Goal: Navigation & Orientation: Understand site structure

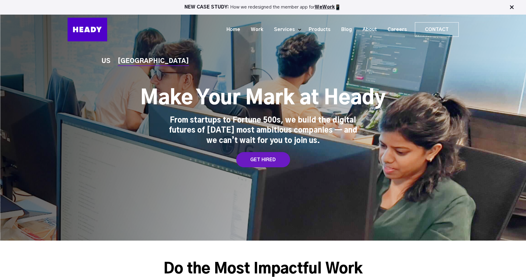
click at [255, 54] on div "US INDIA Make Your Mark at Heady From startups to Fortune 500s, we build the di…" at bounding box center [263, 120] width 526 height 241
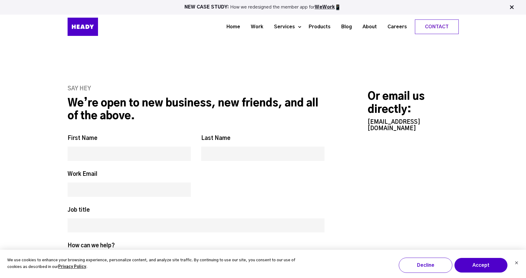
scroll to position [2521, 0]
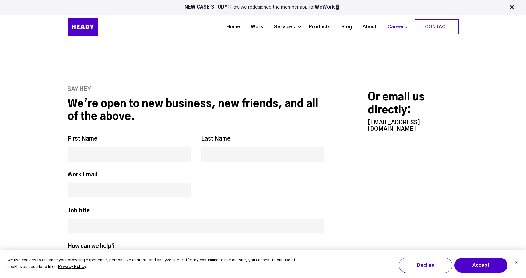
click at [397, 27] on link "Careers" at bounding box center [395, 26] width 30 height 11
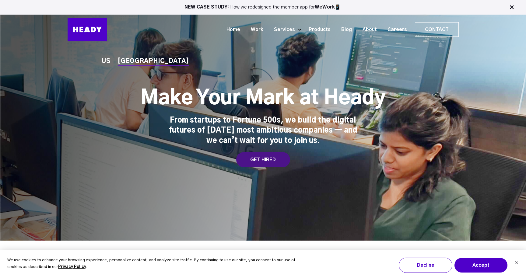
click at [263, 161] on div "GET HIRED" at bounding box center [263, 159] width 54 height 15
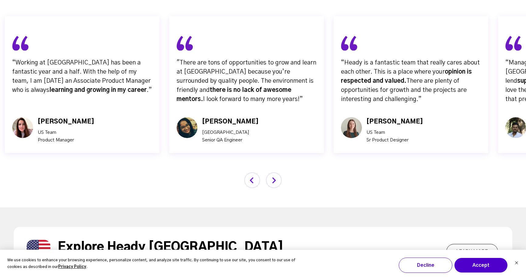
scroll to position [2038, 0]
click at [270, 172] on img "button" at bounding box center [274, 180] width 16 height 16
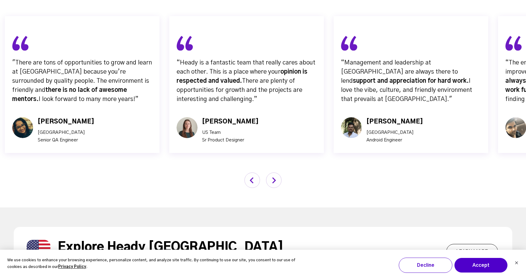
click at [270, 172] on img "button" at bounding box center [274, 180] width 16 height 16
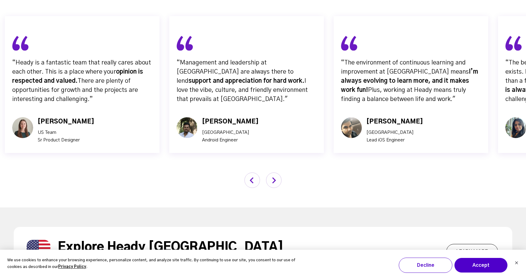
click at [270, 172] on img "button" at bounding box center [274, 180] width 16 height 16
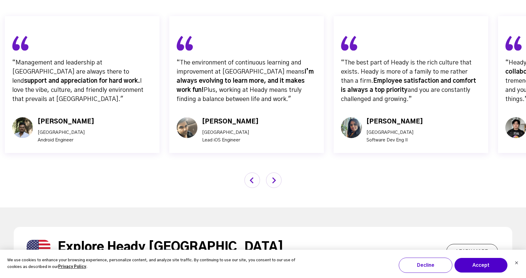
click at [270, 172] on img "button" at bounding box center [274, 180] width 16 height 16
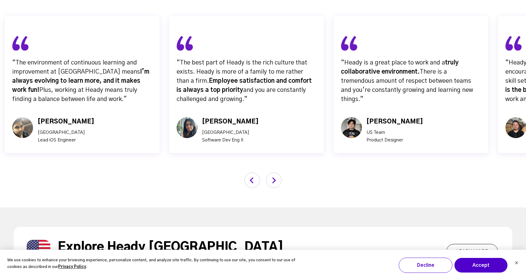
click at [270, 172] on img "button" at bounding box center [274, 180] width 16 height 16
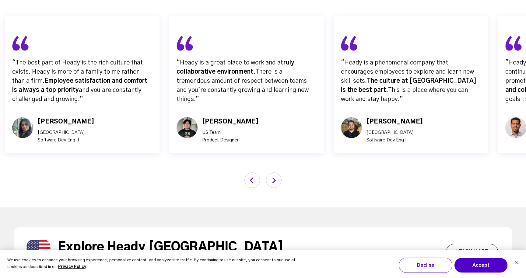
click at [270, 172] on img "button" at bounding box center [274, 180] width 16 height 16
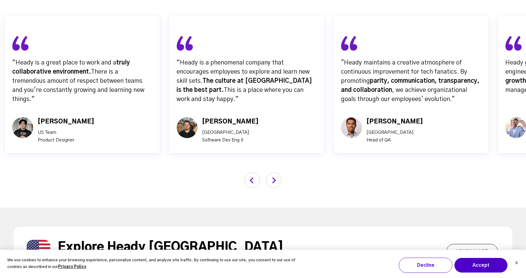
click at [270, 172] on img "button" at bounding box center [274, 180] width 16 height 16
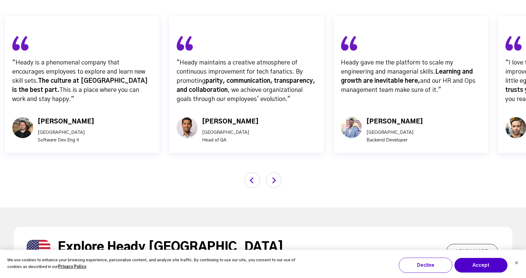
click at [270, 172] on img "button" at bounding box center [274, 180] width 16 height 16
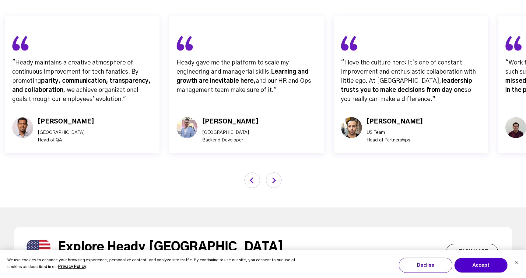
click at [270, 172] on img "button" at bounding box center [274, 180] width 16 height 16
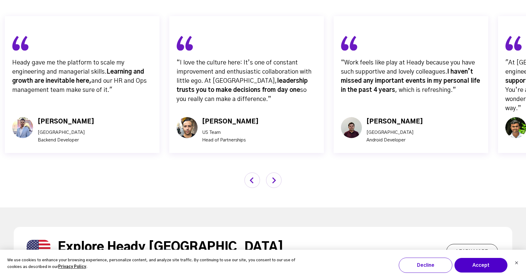
click at [270, 172] on img "button" at bounding box center [274, 180] width 16 height 16
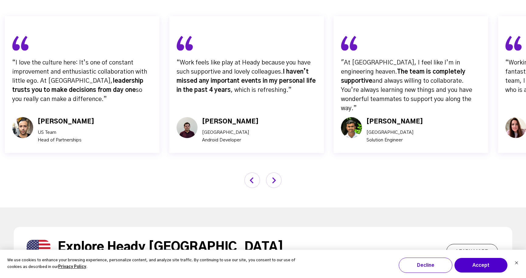
click at [270, 172] on img "button" at bounding box center [274, 180] width 16 height 16
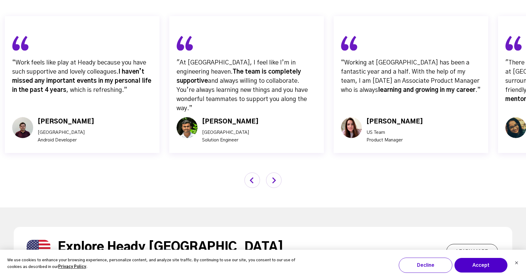
click at [270, 172] on img "button" at bounding box center [274, 180] width 16 height 16
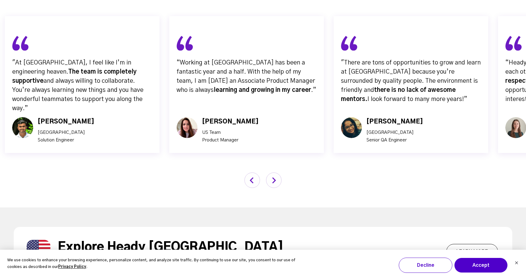
click at [270, 172] on img "button" at bounding box center [274, 180] width 16 height 16
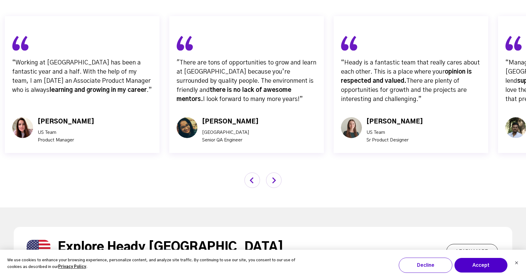
click at [270, 172] on img "button" at bounding box center [274, 180] width 16 height 16
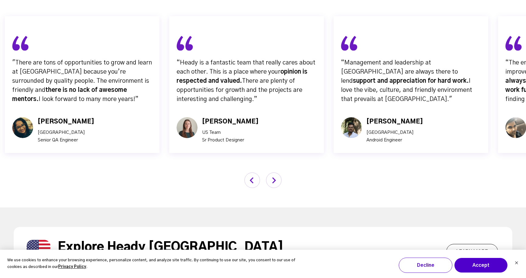
click at [270, 172] on img "button" at bounding box center [274, 180] width 16 height 16
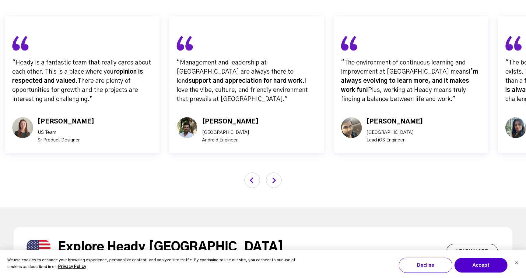
click at [270, 172] on img "button" at bounding box center [274, 180] width 16 height 16
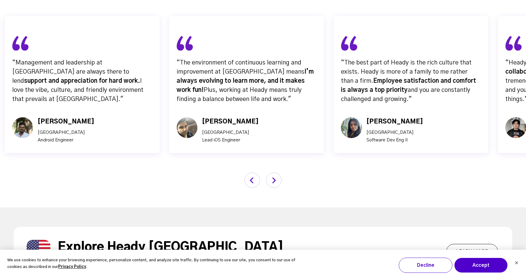
click at [270, 172] on img "button" at bounding box center [274, 180] width 16 height 16
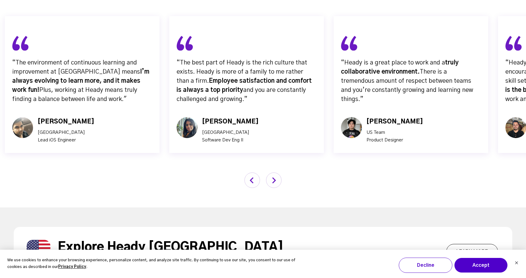
click at [270, 172] on img "button" at bounding box center [274, 180] width 16 height 16
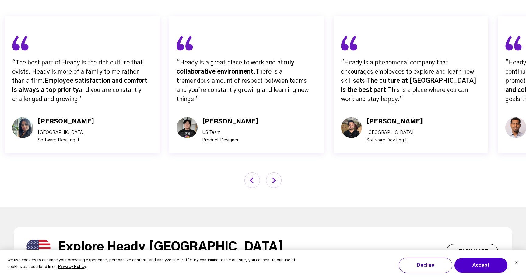
click at [270, 172] on img "button" at bounding box center [274, 180] width 16 height 16
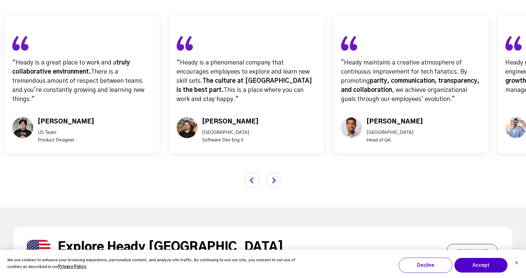
click at [270, 172] on img "button" at bounding box center [274, 180] width 16 height 16
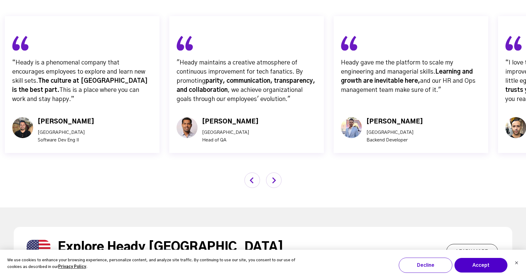
click at [270, 172] on img "button" at bounding box center [274, 180] width 16 height 16
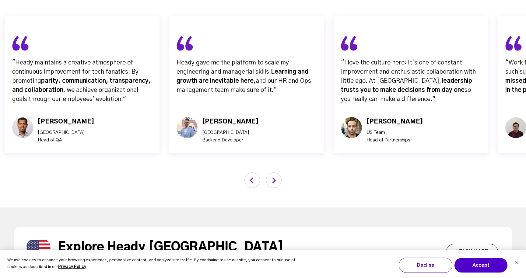
click at [270, 172] on img "button" at bounding box center [274, 180] width 16 height 16
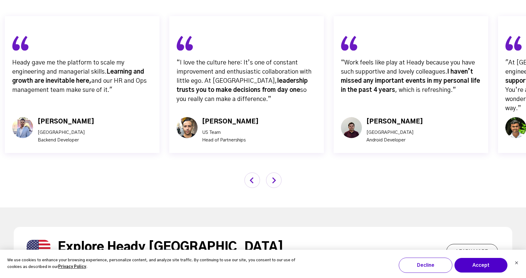
click at [270, 172] on img "button" at bounding box center [274, 180] width 16 height 16
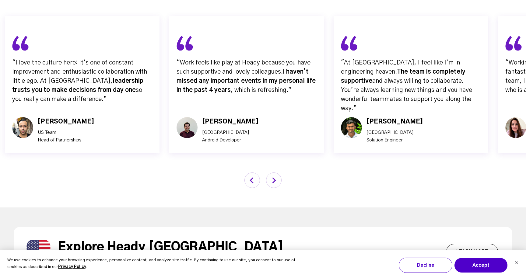
click at [270, 172] on img "button" at bounding box center [274, 180] width 16 height 16
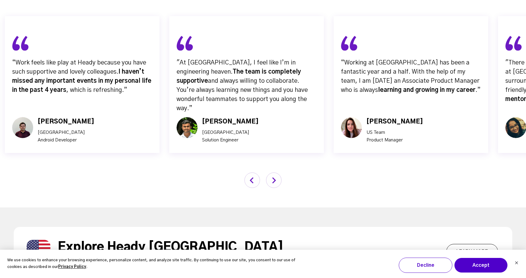
click at [270, 172] on img "button" at bounding box center [274, 180] width 16 height 16
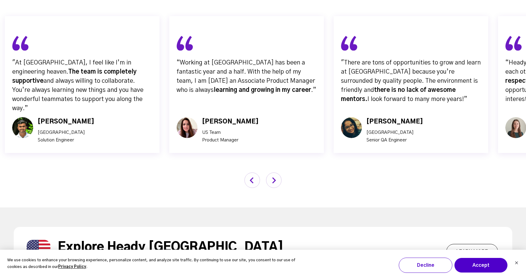
click at [270, 172] on img "button" at bounding box center [274, 180] width 16 height 16
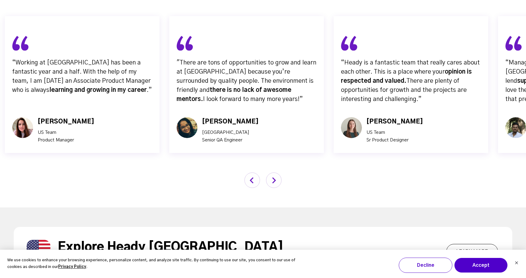
click at [270, 172] on img "button" at bounding box center [274, 180] width 16 height 16
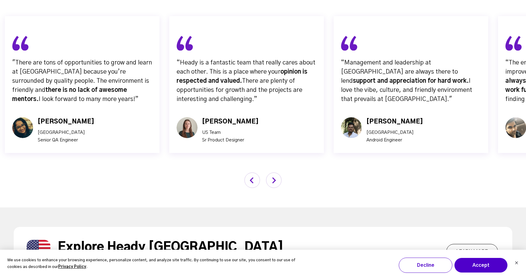
click at [270, 172] on img "button" at bounding box center [274, 180] width 16 height 16
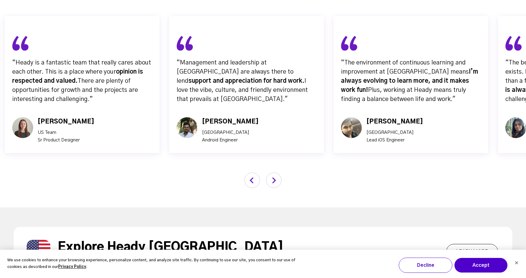
click at [270, 172] on img "button" at bounding box center [274, 180] width 16 height 16
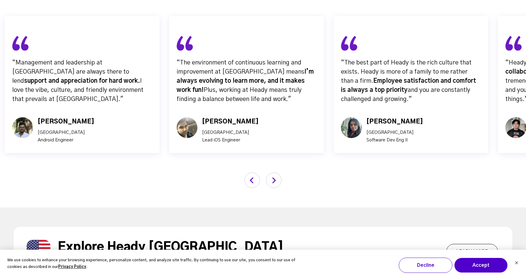
click at [270, 172] on img "button" at bounding box center [274, 180] width 16 height 16
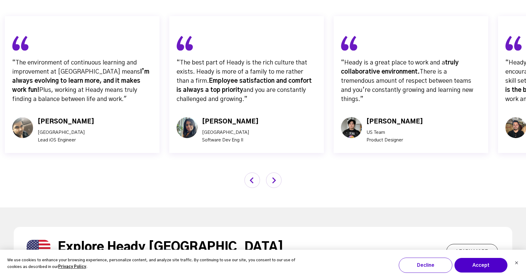
click at [270, 172] on img "button" at bounding box center [274, 180] width 16 height 16
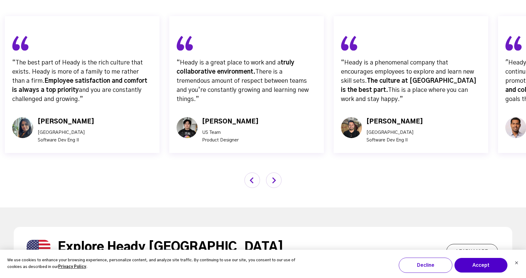
click at [270, 172] on img "button" at bounding box center [274, 180] width 16 height 16
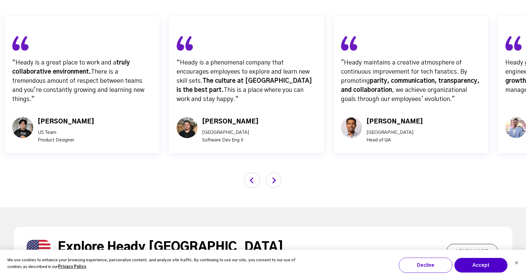
click at [270, 172] on img "button" at bounding box center [274, 180] width 16 height 16
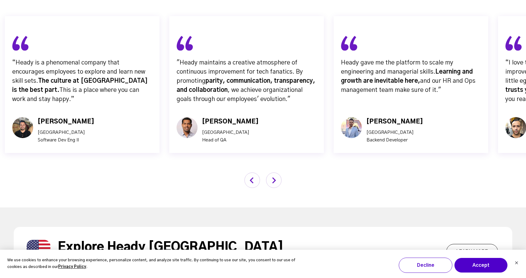
click at [270, 172] on img "button" at bounding box center [274, 180] width 16 height 16
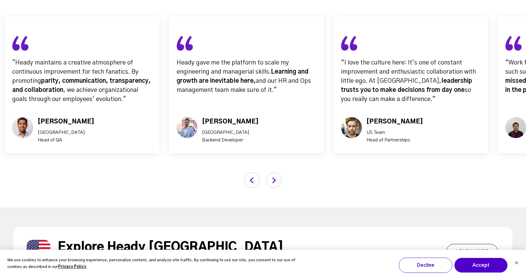
click at [270, 172] on img "button" at bounding box center [274, 180] width 16 height 16
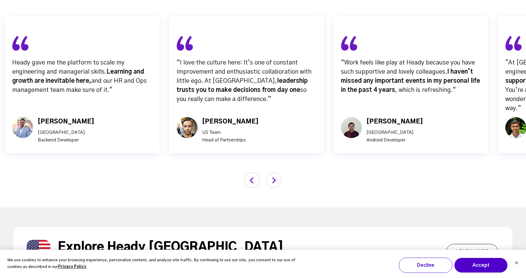
click at [270, 172] on img "button" at bounding box center [274, 180] width 16 height 16
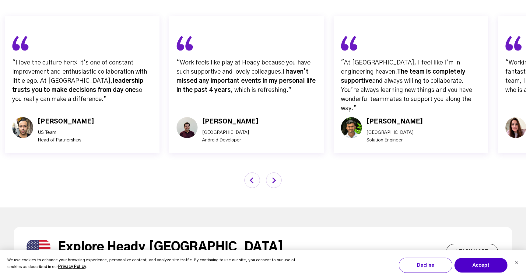
click at [270, 172] on img "button" at bounding box center [274, 180] width 16 height 16
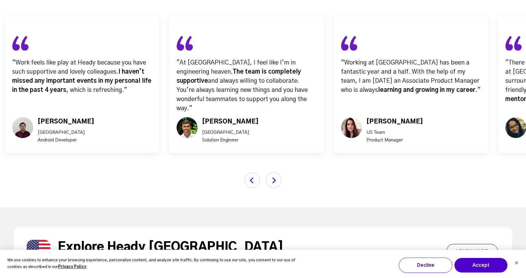
click at [270, 172] on img "button" at bounding box center [274, 180] width 16 height 16
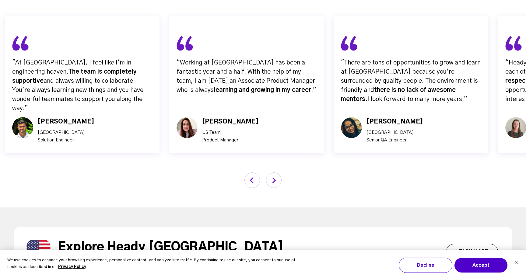
click at [270, 172] on img "button" at bounding box center [274, 180] width 16 height 16
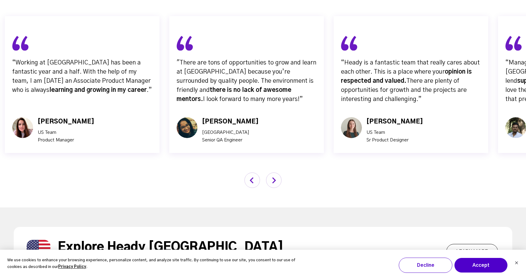
click at [270, 172] on img "button" at bounding box center [274, 180] width 16 height 16
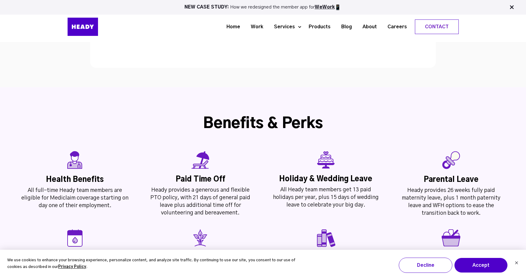
scroll to position [1347, 0]
click at [397, 29] on link "Careers" at bounding box center [395, 26] width 30 height 11
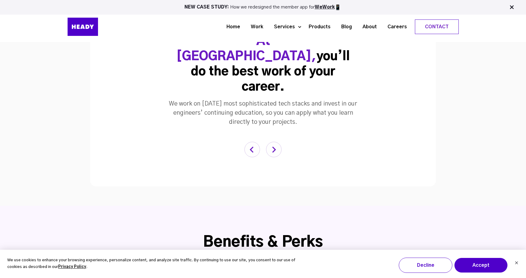
scroll to position [1228, 0]
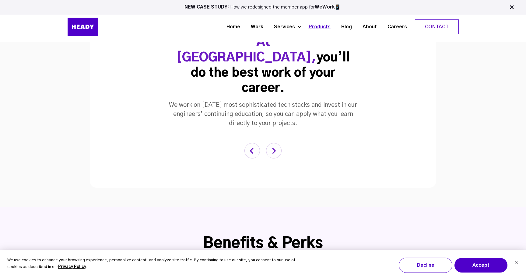
click at [315, 26] on link "Products" at bounding box center [317, 26] width 33 height 11
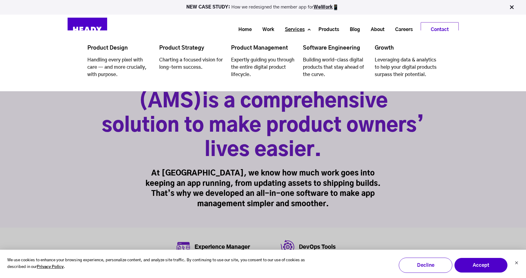
click at [298, 33] on link "Services" at bounding box center [292, 29] width 30 height 11
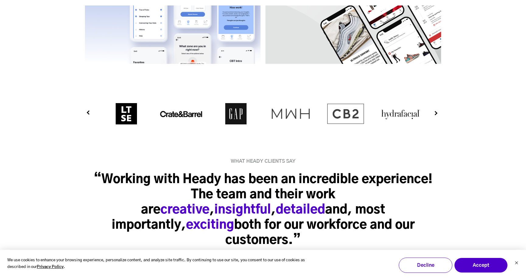
scroll to position [1670, 0]
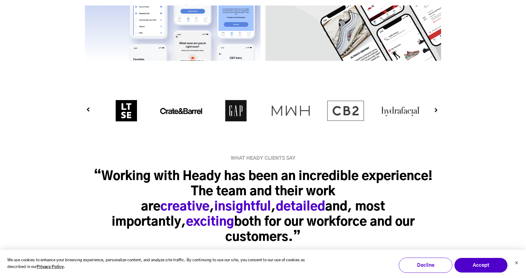
click at [433, 111] on button "Next" at bounding box center [430, 110] width 6 height 6
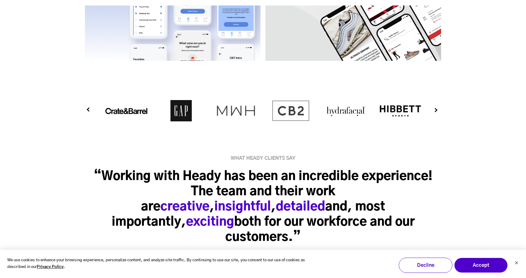
click at [433, 111] on button "Next" at bounding box center [430, 110] width 6 height 6
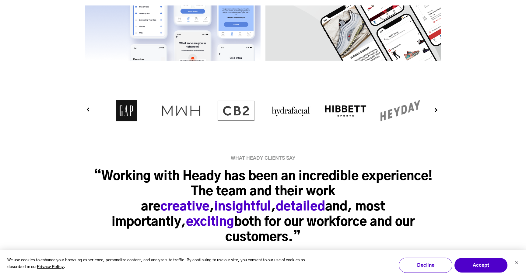
click at [433, 111] on button "Next" at bounding box center [430, 110] width 6 height 6
